Goal: Task Accomplishment & Management: Use online tool/utility

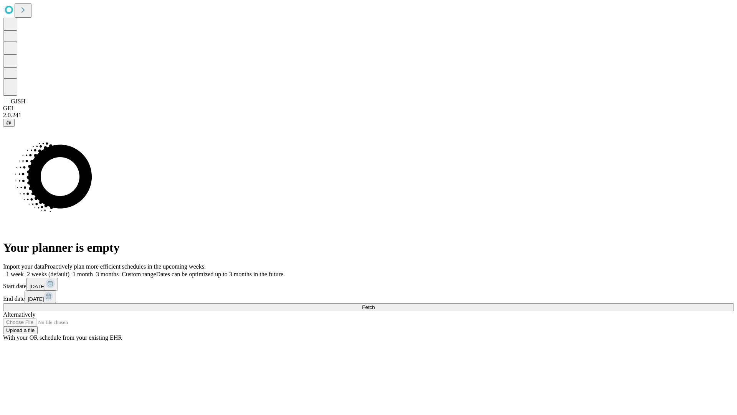
click at [375, 304] on span "Fetch" at bounding box center [368, 307] width 13 height 6
